Goal: Use online tool/utility: Utilize a website feature to perform a specific function

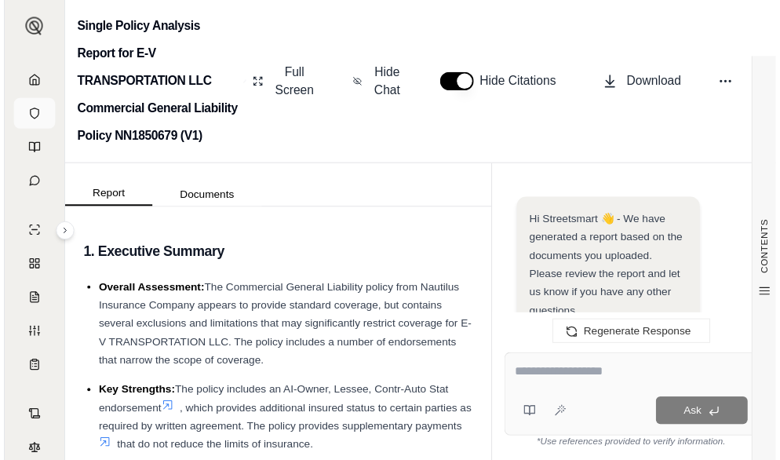
scroll to position [4012, 0]
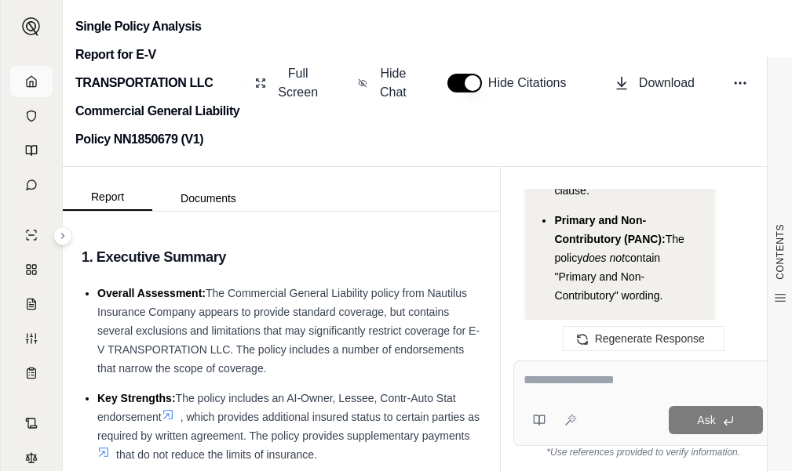
click at [27, 85] on icon at bounding box center [31, 81] width 9 height 10
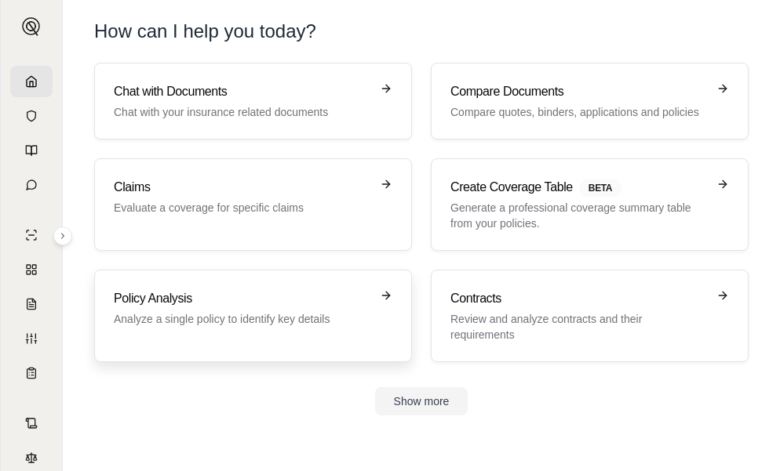
click at [191, 300] on h3 "Policy Analysis" at bounding box center [242, 298] width 257 height 19
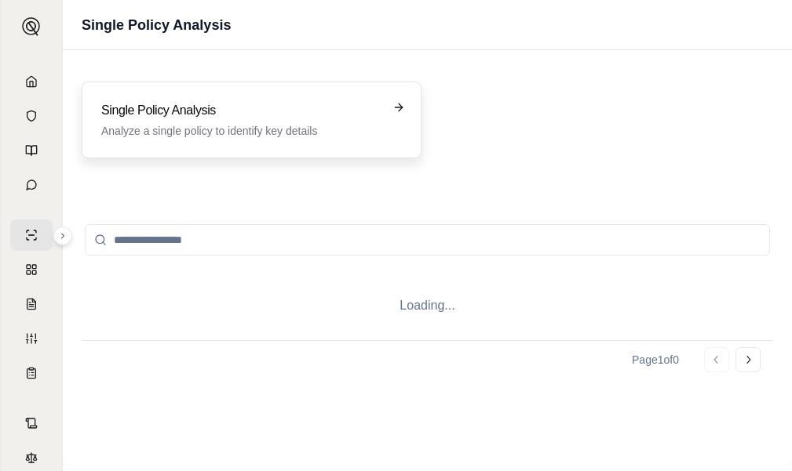
click at [197, 98] on div "Single Policy Analysis Analyze a single policy to identify key details" at bounding box center [252, 120] width 340 height 77
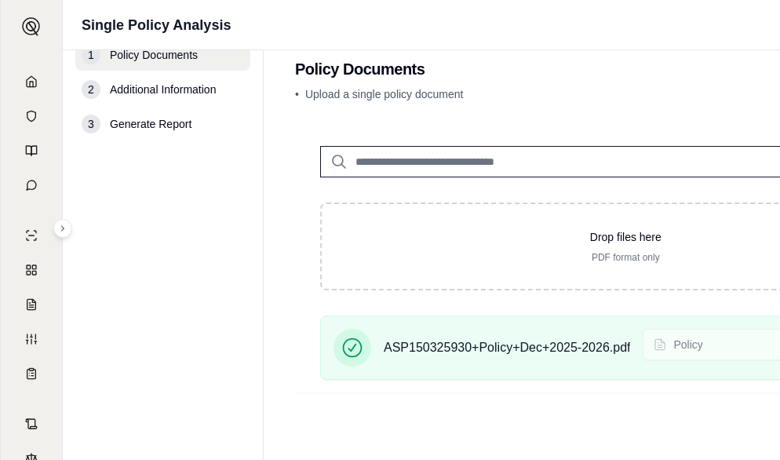
scroll to position [44, 0]
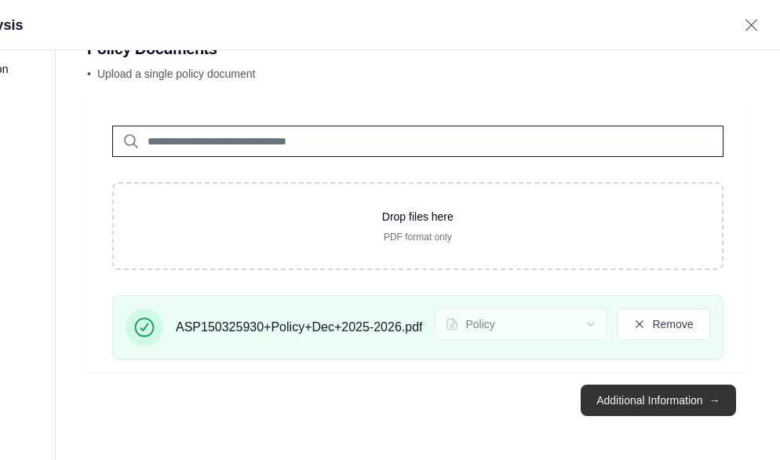
click at [667, 390] on button "Additional Information →" at bounding box center [658, 399] width 155 height 31
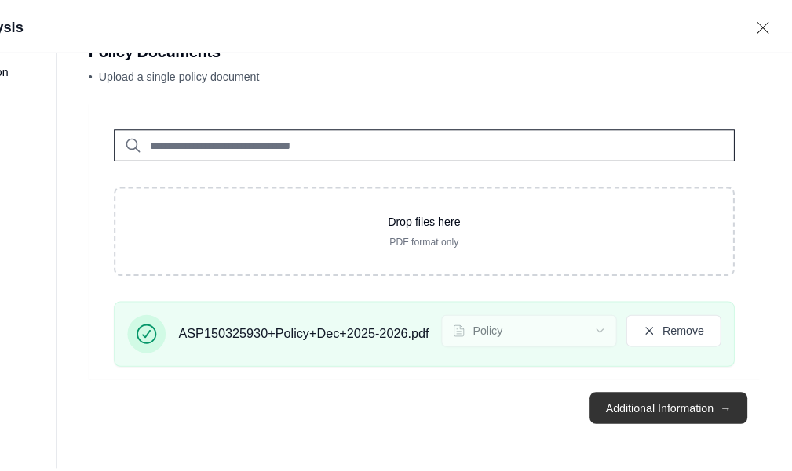
scroll to position [0, 0]
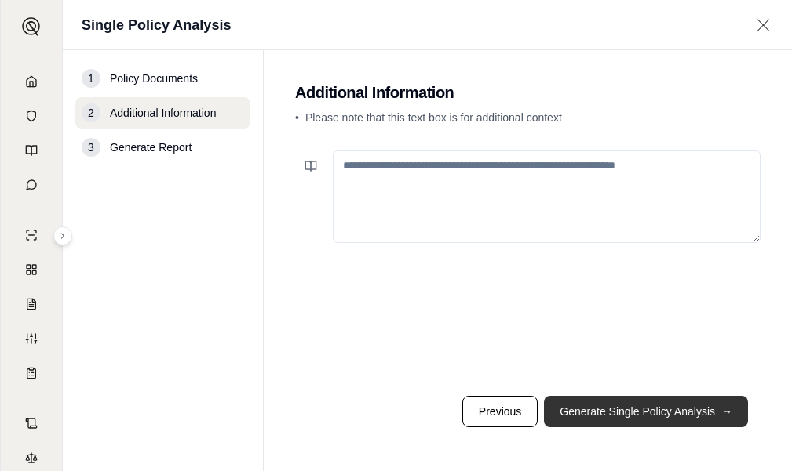
click at [665, 398] on button "Generate Single Policy Analysis →" at bounding box center [646, 411] width 204 height 31
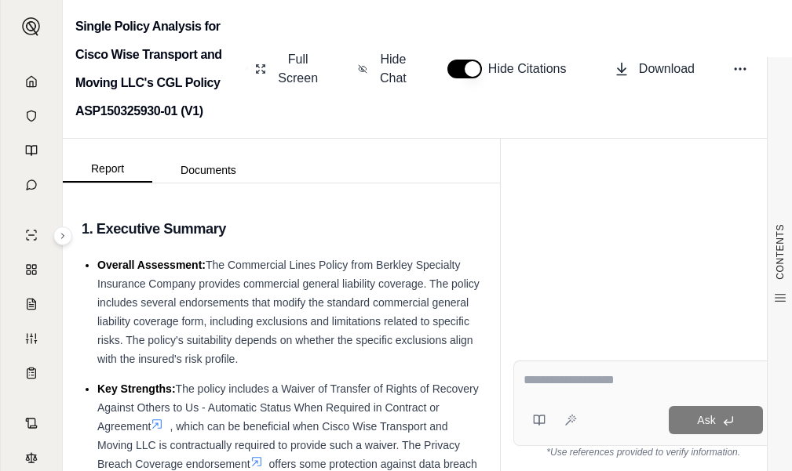
scroll to position [307, 0]
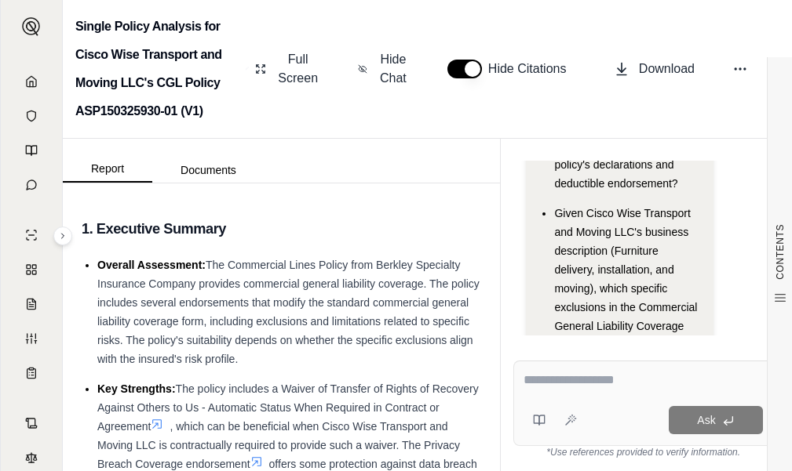
click at [602, 390] on div at bounding box center [642, 383] width 239 height 24
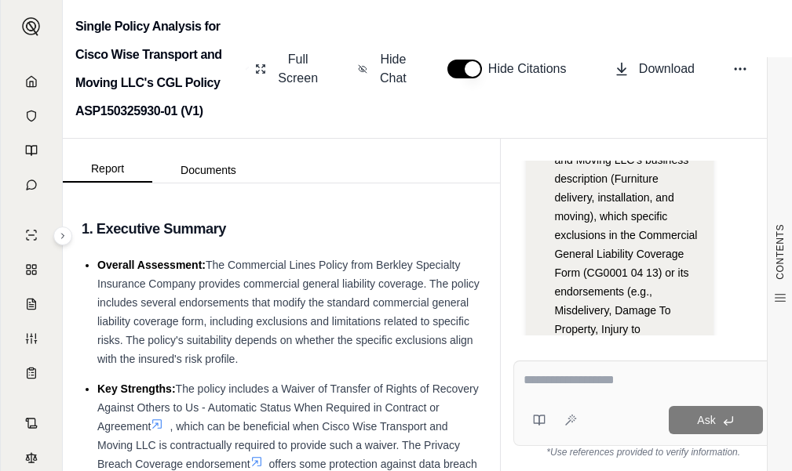
scroll to position [470, 0]
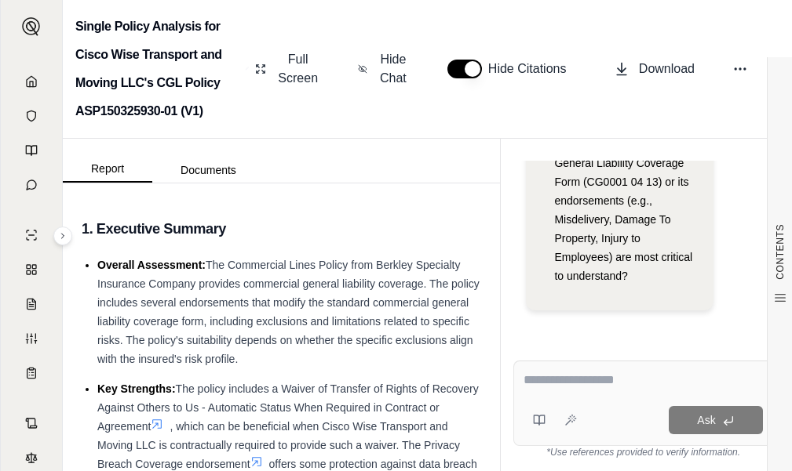
click at [592, 384] on textarea at bounding box center [642, 380] width 239 height 19
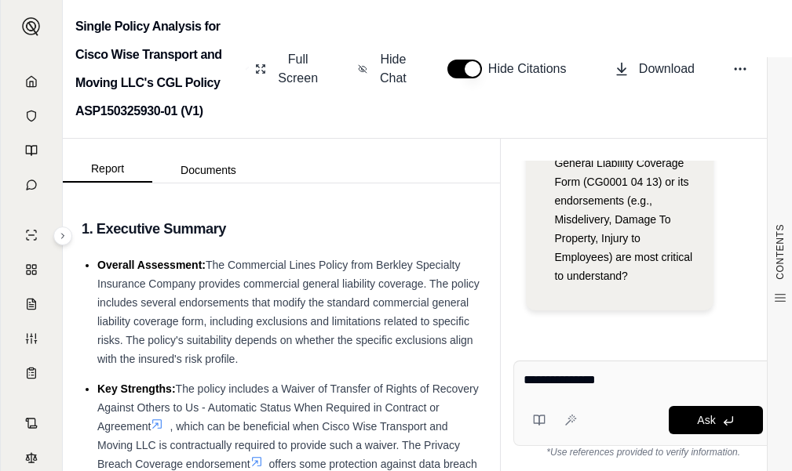
type textarea "**********"
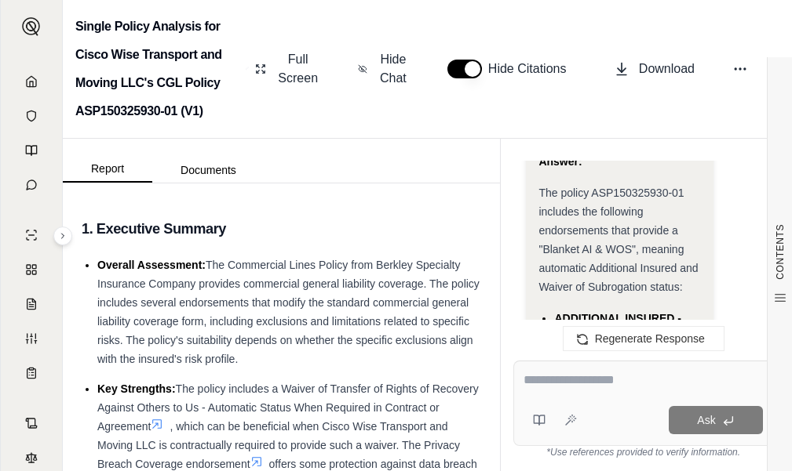
scroll to position [4210, 0]
click at [628, 387] on textarea at bounding box center [642, 380] width 239 height 19
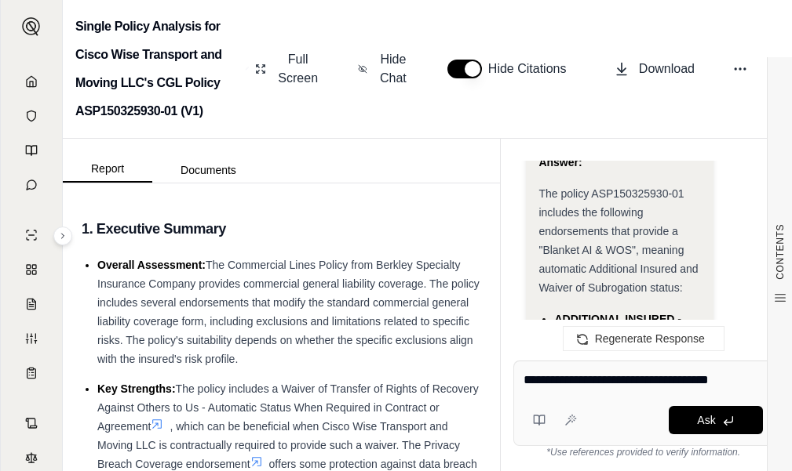
type textarea "**********"
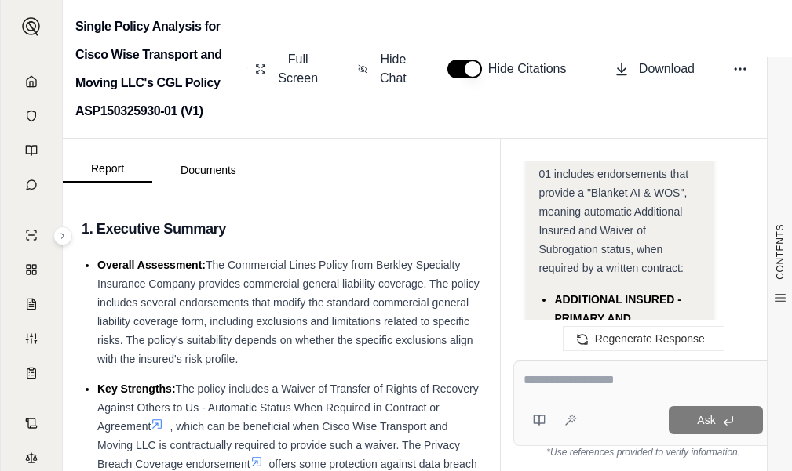
scroll to position [5984, 0]
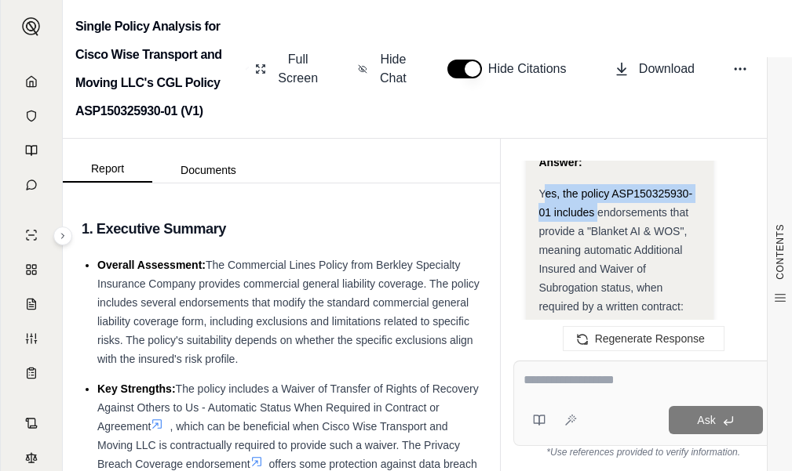
drag, startPoint x: 559, startPoint y: 211, endPoint x: 598, endPoint y: 229, distance: 42.5
click at [598, 229] on span "Yes, the policy ASP150325930-01 includes endorsements that provide a "Blanket A…" at bounding box center [615, 251] width 154 height 126
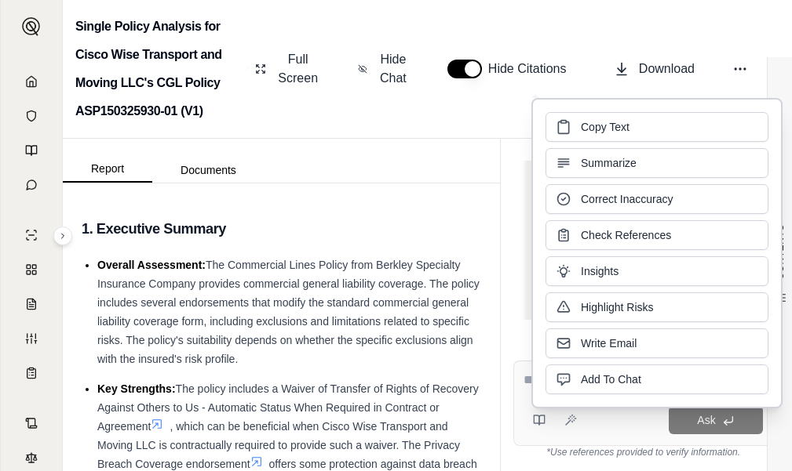
click at [521, 191] on div "Hi Streetsmart 👋 - We have generated a report based on the documents you upload…" at bounding box center [643, 248] width 260 height 175
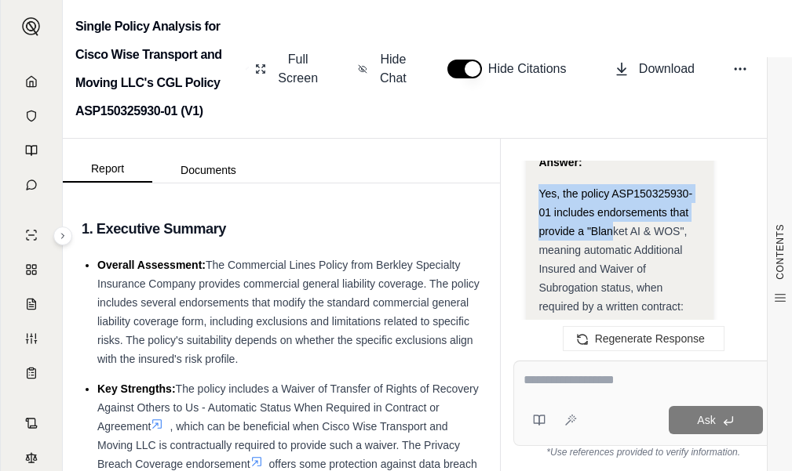
scroll to position [6062, 0]
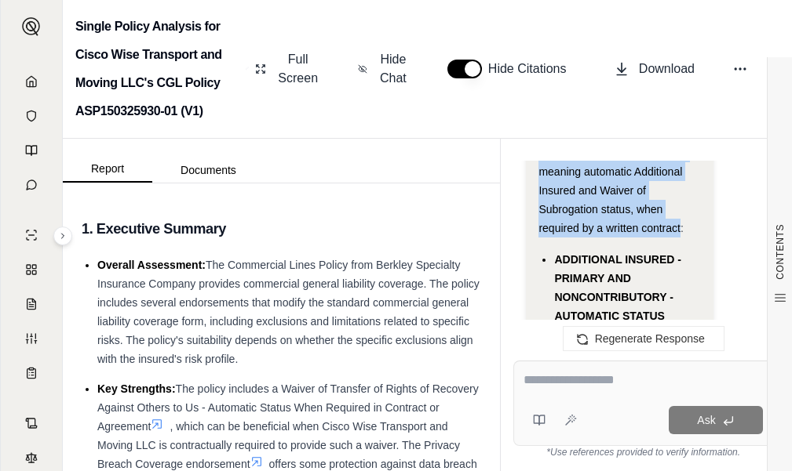
copy span "Yes, the policy ASP150325930-01 includes endorsements that provide a "Blanket A…"
drag, startPoint x: 541, startPoint y: 210, endPoint x: 680, endPoint y: 246, distance: 144.2
click at [680, 235] on span "Yes, the policy ASP150325930-01 includes endorsements that provide a "Blanket A…" at bounding box center [615, 172] width 154 height 126
